Goal: Contribute content: Contribute content

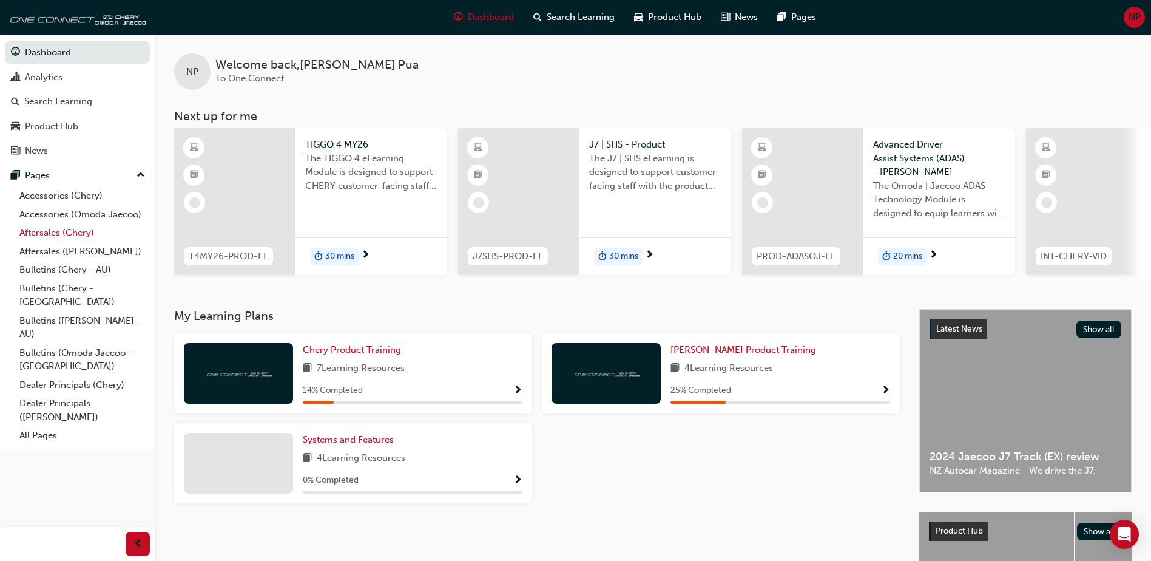
click at [73, 237] on link "Aftersales (Chery)" at bounding box center [82, 232] width 135 height 19
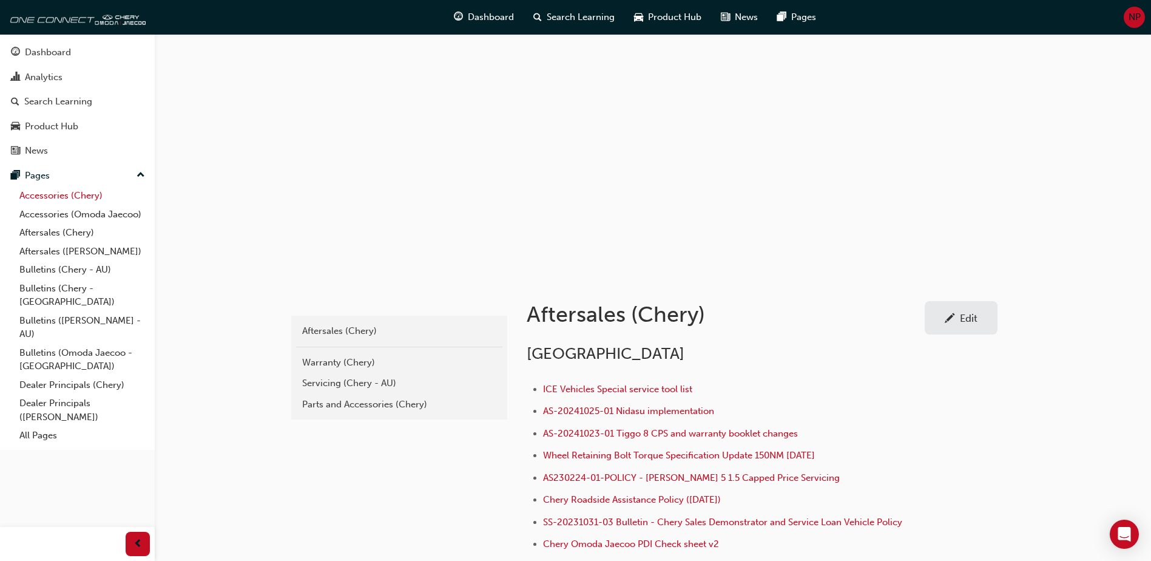
click at [80, 199] on link "Accessories (Chery)" at bounding box center [82, 195] width 135 height 19
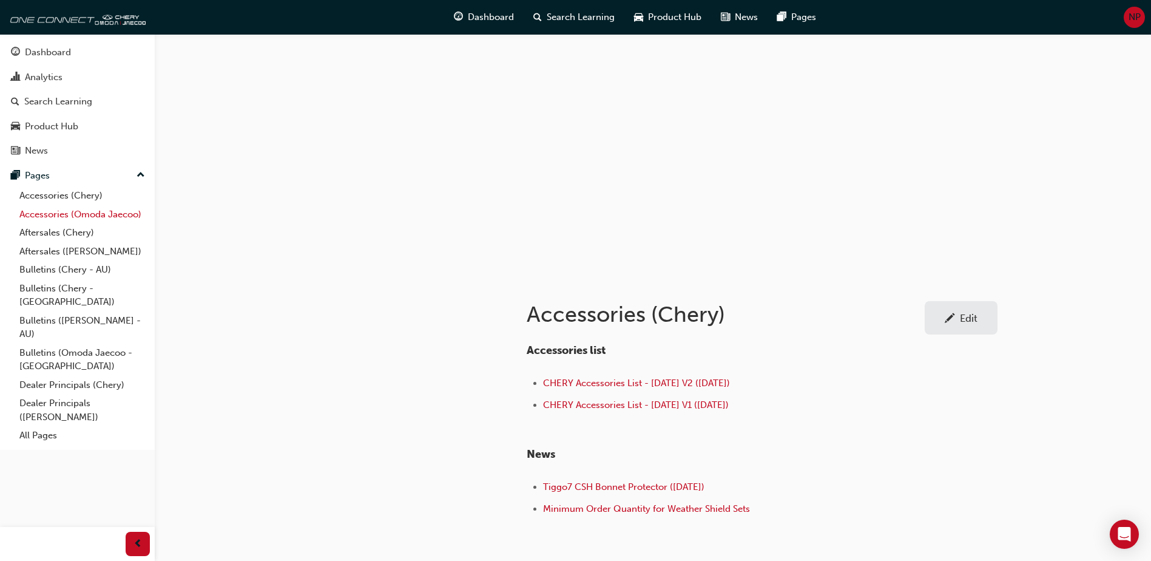
click at [101, 216] on link "Accessories (Omoda Jaecoo)" at bounding box center [82, 214] width 135 height 19
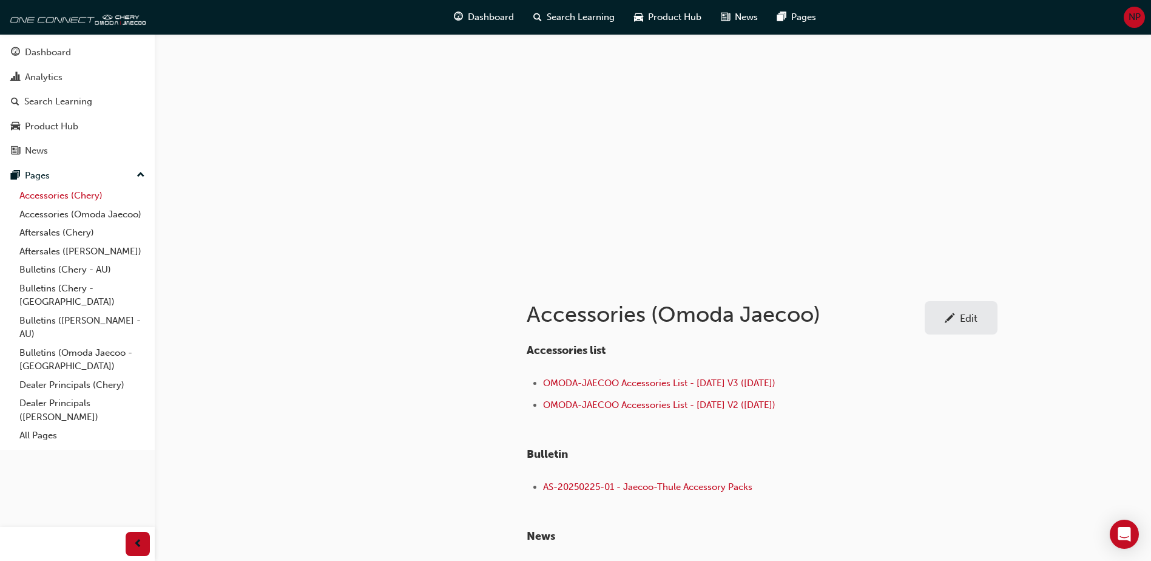
click at [74, 198] on link "Accessories (Chery)" at bounding box center [82, 195] width 135 height 19
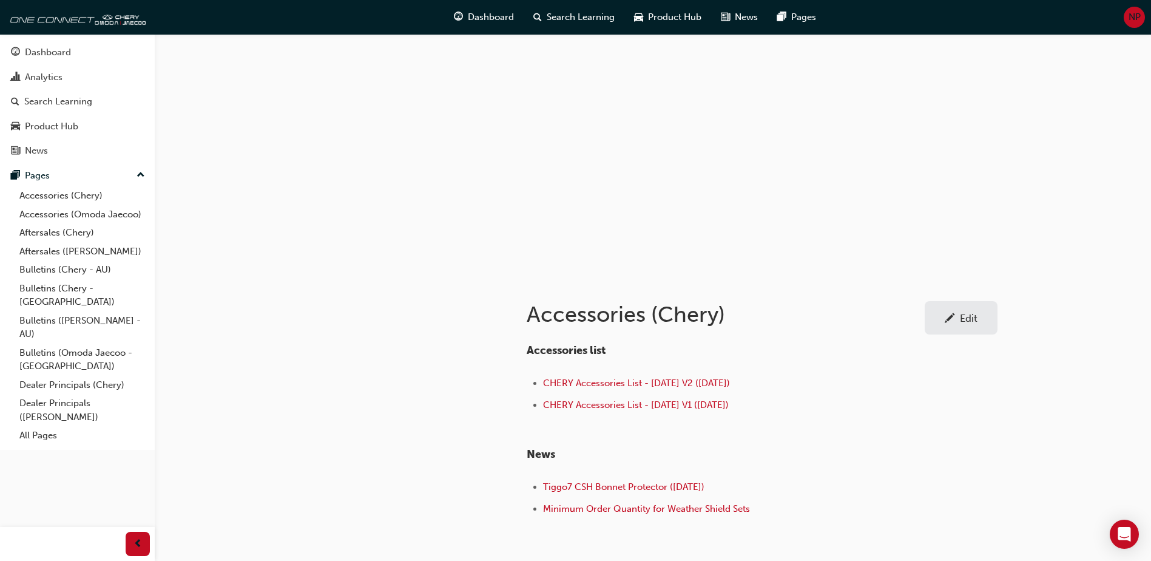
click at [922, 421] on div "Accessories list CHERY Accessories List - [DATE] V2 ([DATE]) CHERY Accessories …" at bounding box center [762, 426] width 471 height 184
click at [947, 325] on link "Edit" at bounding box center [961, 317] width 73 height 33
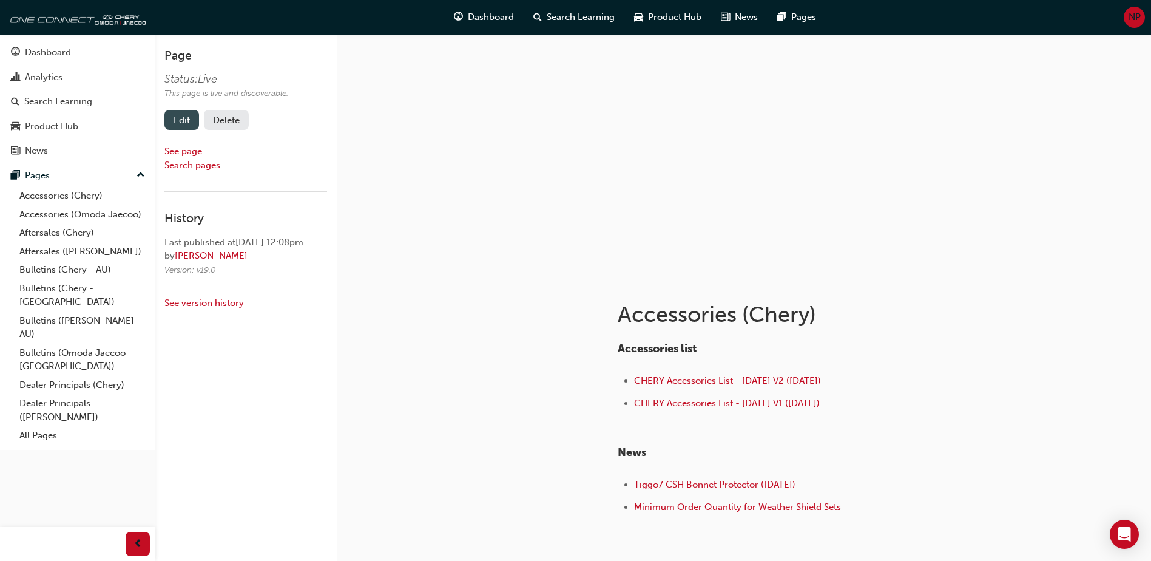
click at [181, 118] on link "Edit" at bounding box center [181, 120] width 35 height 20
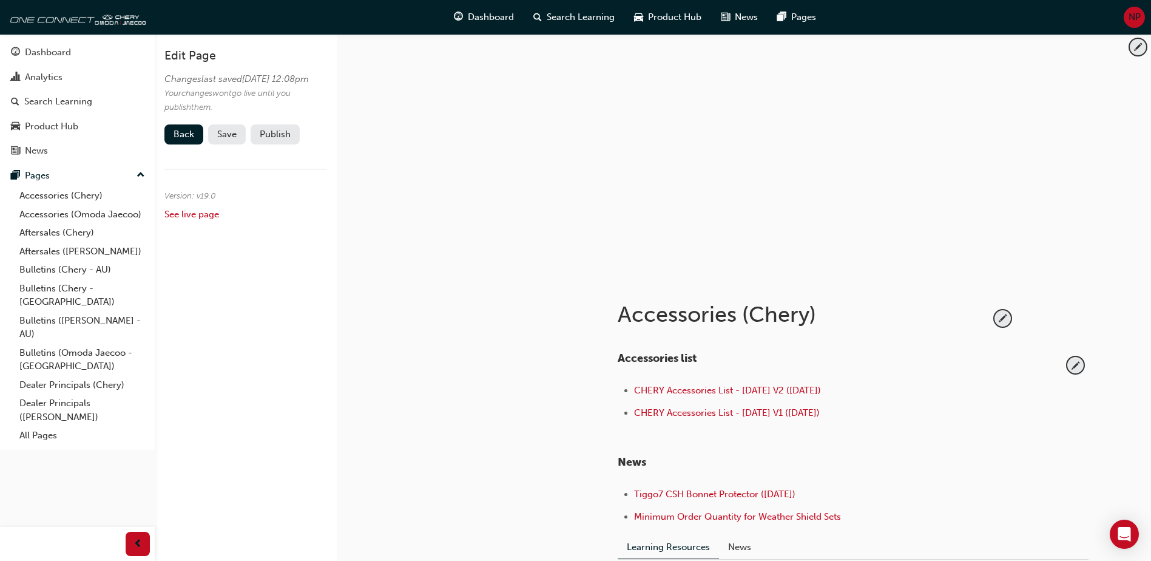
click at [1085, 364] on div "Accessories list CHERY Accessories List - [DATE] V2 ([DATE]) CHERY Accessories …" at bounding box center [853, 444] width 471 height 184
click at [1074, 368] on span "pencil-icon" at bounding box center [1075, 365] width 16 height 16
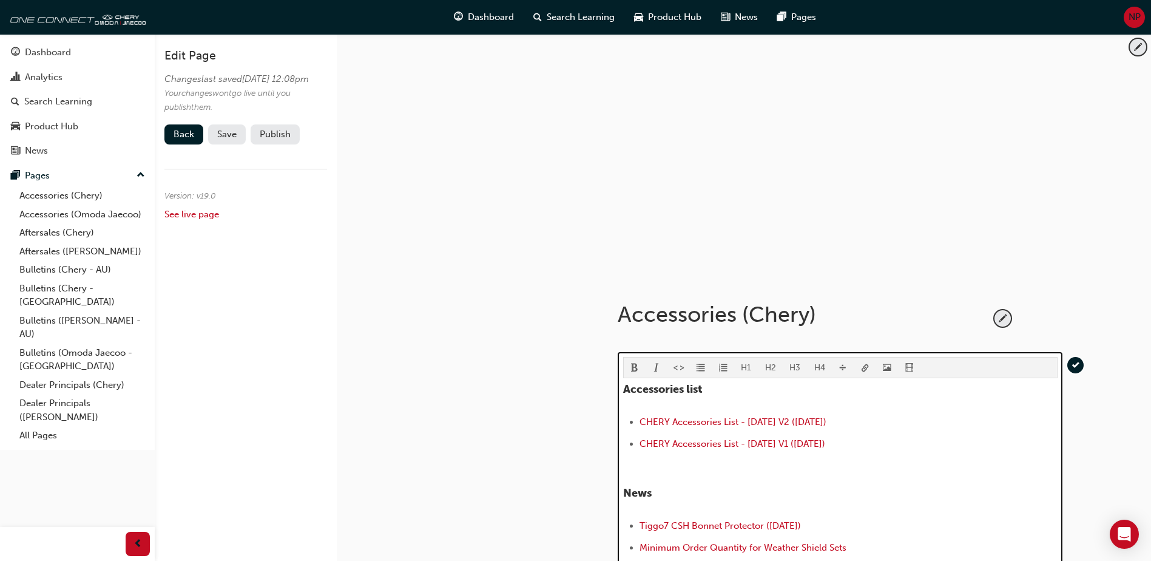
click at [858, 443] on li "CHERY Accessories List - [DATE] V1 ([DATE])" at bounding box center [848, 445] width 418 height 18
drag, startPoint x: 855, startPoint y: 445, endPoint x: 599, endPoint y: 440, distance: 256.1
click at [599, 440] on div "Accessories (Chery) H1 H2 H3 H4 Accessories list CHERY Accessories List - [DATE…" at bounding box center [853, 463] width 510 height 373
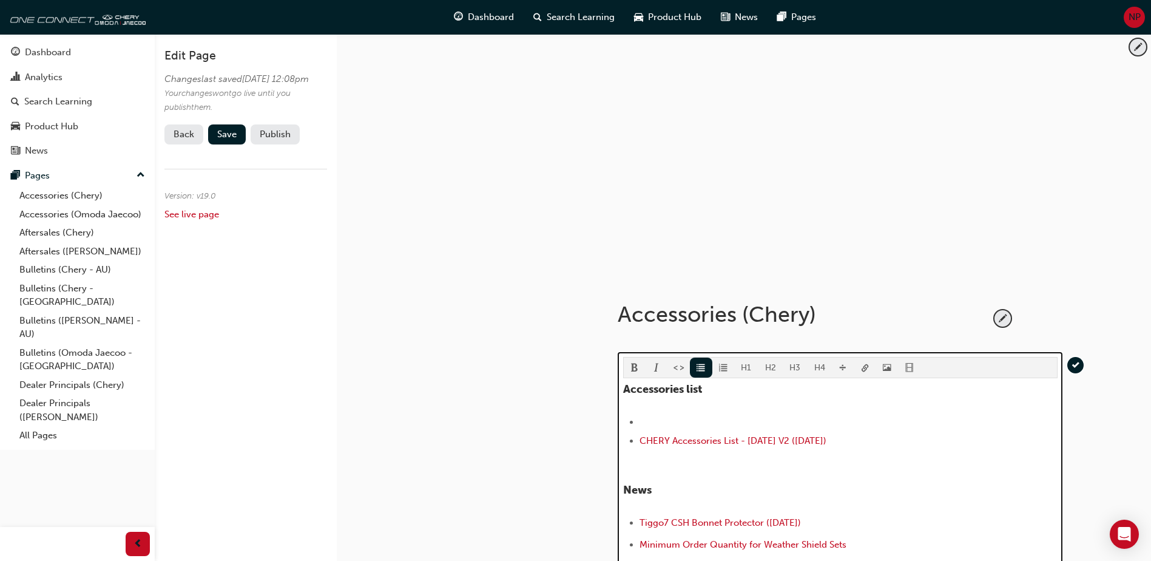
click at [805, 422] on li "﻿" at bounding box center [848, 421] width 418 height 15
drag, startPoint x: 848, startPoint y: 421, endPoint x: 641, endPoint y: 423, distance: 206.3
click at [641, 423] on li "CHERY Accessories List - [DATE] V3 ([DATE])" at bounding box center [848, 421] width 418 height 15
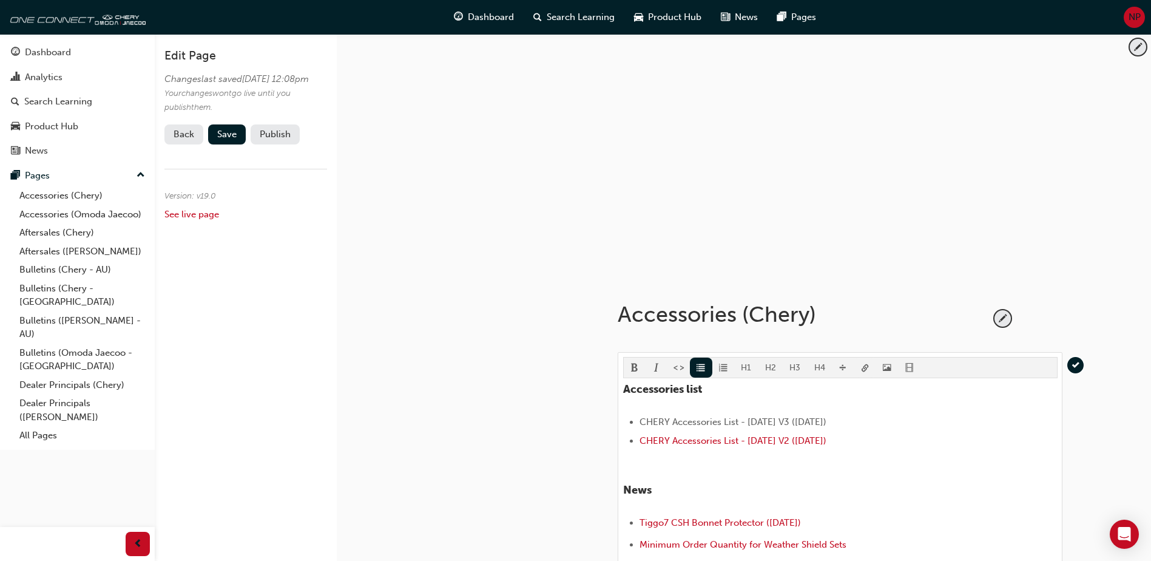
click at [864, 368] on body "Your version of Internet Explorer is outdated and not supported. Please upgrade…" at bounding box center [575, 280] width 1151 height 561
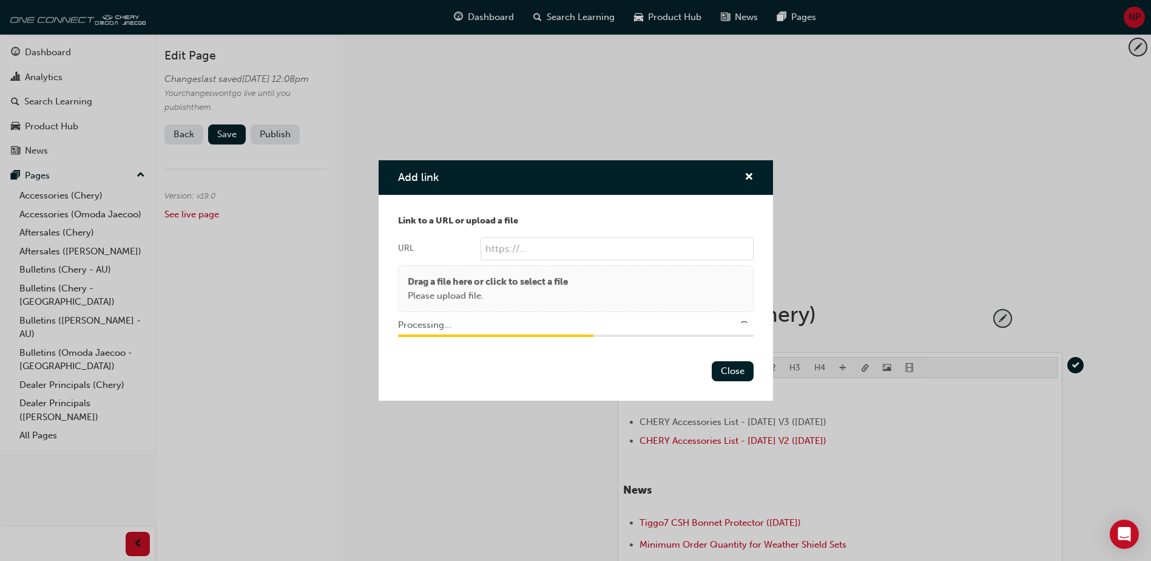
type input "/upload/8d6ea14c-0f81-4296-8fe6-471a32f55352.pdf"
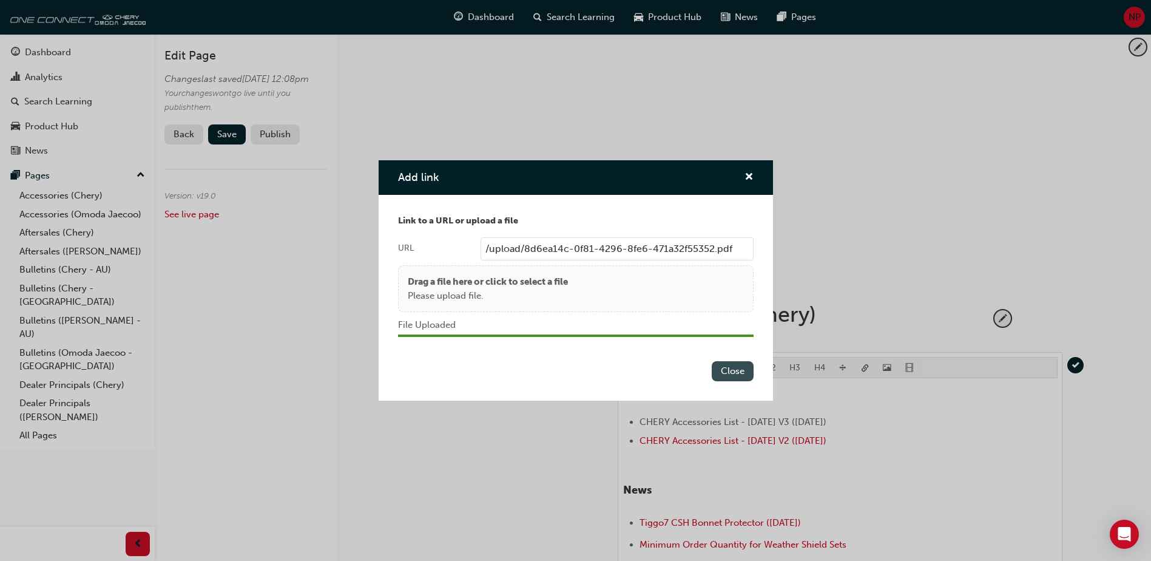
click at [743, 371] on button "Close" at bounding box center [733, 371] width 42 height 20
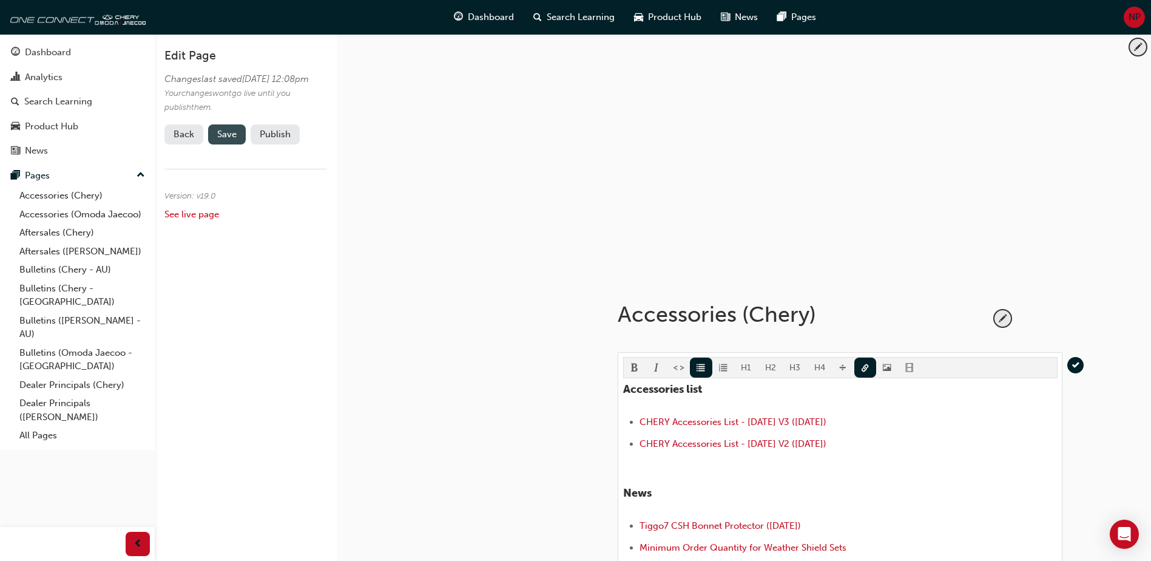
click at [226, 140] on span "Save" at bounding box center [226, 134] width 19 height 11
click at [268, 144] on button "Publish" at bounding box center [275, 134] width 49 height 20
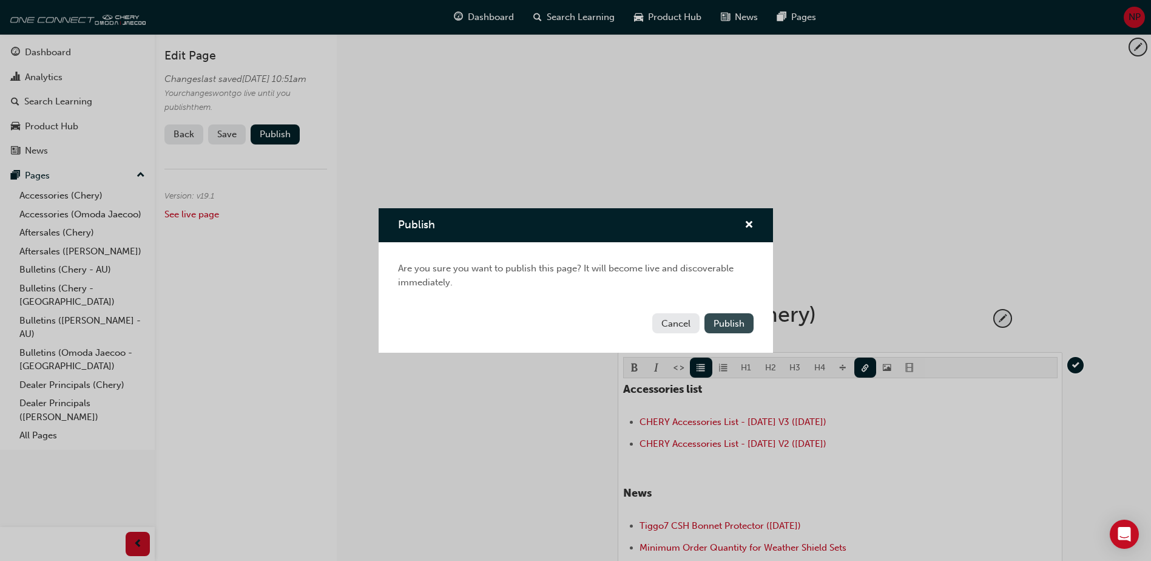
click at [724, 318] on span "Publish" at bounding box center [728, 323] width 31 height 11
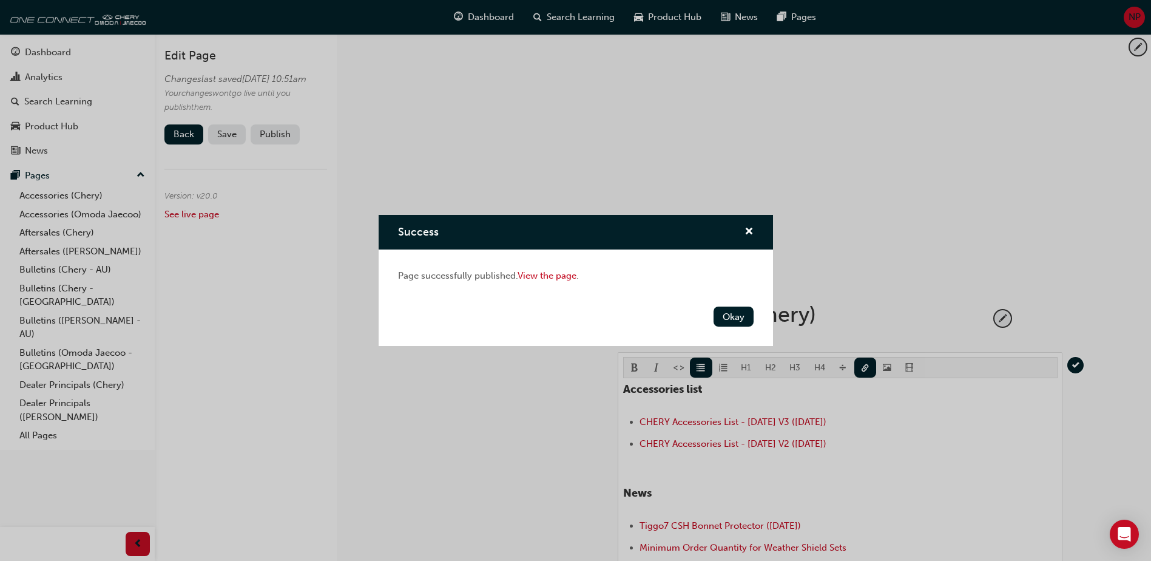
click at [724, 318] on button "Okay" at bounding box center [733, 316] width 40 height 20
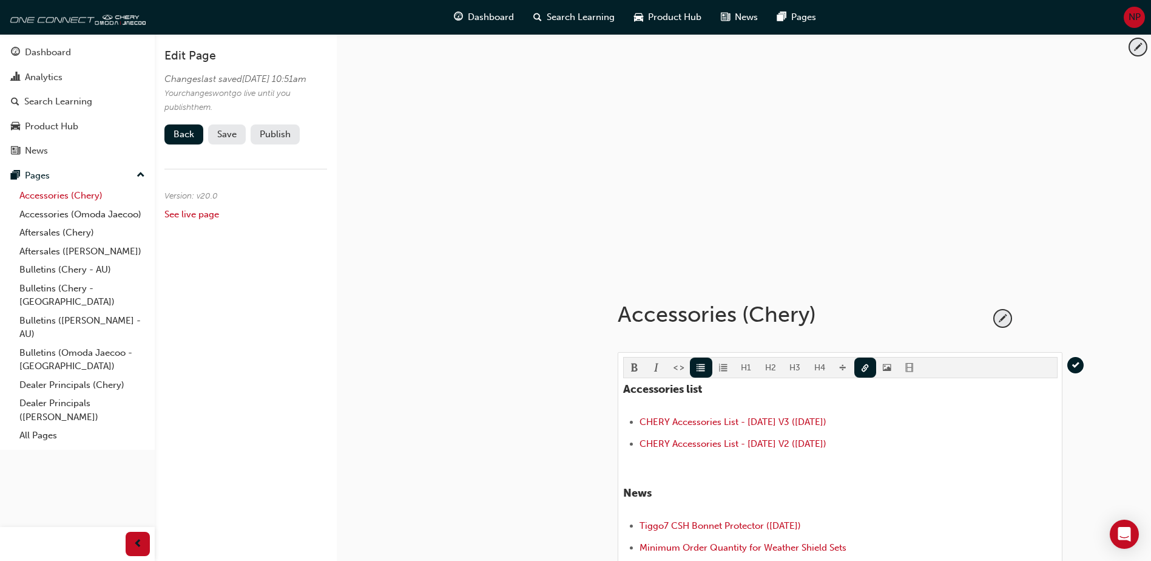
click at [90, 197] on link "Accessories (Chery)" at bounding box center [82, 195] width 135 height 19
